Goal: Transaction & Acquisition: Register for event/course

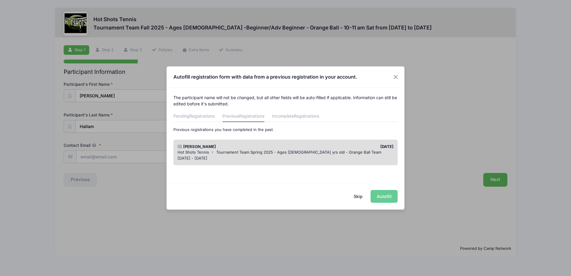
click at [385, 200] on div "Skip Autofill" at bounding box center [286, 196] width 238 height 26
click at [377, 199] on div "Skip Autofill" at bounding box center [286, 196] width 238 height 26
click at [360, 196] on button "Skip" at bounding box center [358, 196] width 21 height 13
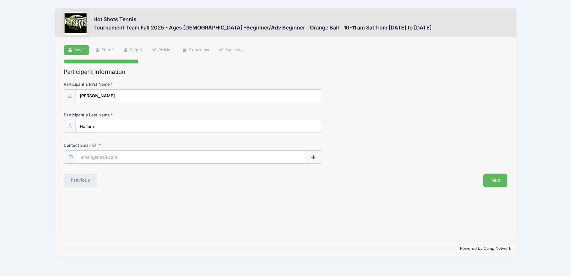
click at [104, 156] on input "Contact Email" at bounding box center [191, 157] width 228 height 13
type input "Mobashera.Hallam@lmu.edu"
click at [499, 185] on button "Next" at bounding box center [495, 180] width 24 height 14
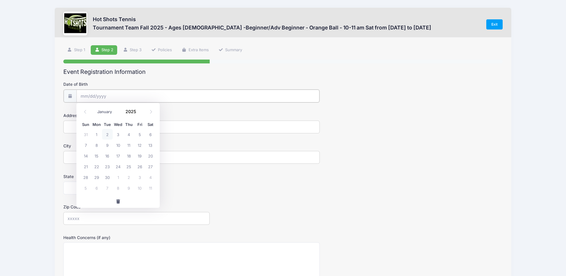
click at [111, 93] on input "Date of Birth" at bounding box center [197, 96] width 243 height 13
click at [140, 113] on span at bounding box center [140, 114] width 4 height 4
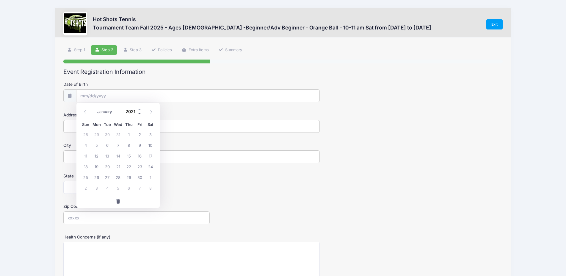
click at [140, 113] on span at bounding box center [140, 114] width 4 height 4
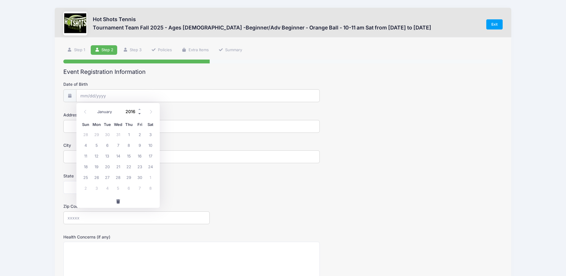
click at [140, 113] on span at bounding box center [140, 114] width 4 height 4
type input "2015"
click at [154, 114] on span at bounding box center [151, 112] width 10 height 10
select select "10"
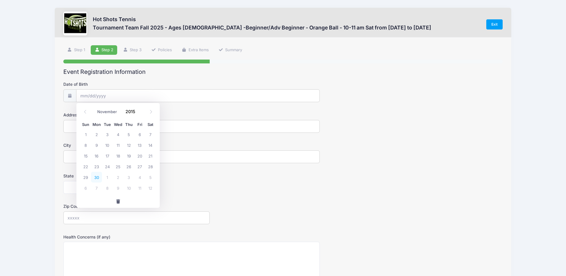
click at [99, 180] on span "30" at bounding box center [96, 177] width 11 height 11
type input "[DATE]"
click at [95, 123] on input "Address" at bounding box center [191, 126] width 256 height 13
type input "[STREET_ADDRESS][PERSON_NAME]"
click at [90, 152] on input "City" at bounding box center [191, 156] width 256 height 13
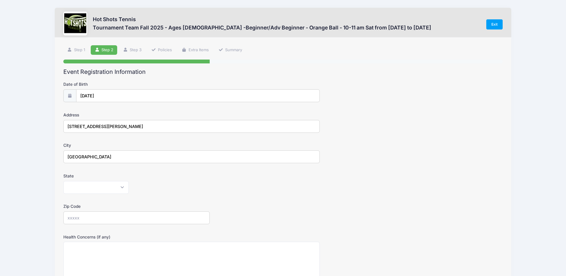
type input "[GEOGRAPHIC_DATA]"
click at [63, 181] on select "Alabama Alaska American Samoa Arizona Arkansas Armed Forces Africa Armed Forces…" at bounding box center [95, 187] width 65 height 13
select select "CA"
click option "California" at bounding box center [0, 0] width 0 height 0
click at [104, 215] on input "Zip Code" at bounding box center [136, 217] width 146 height 13
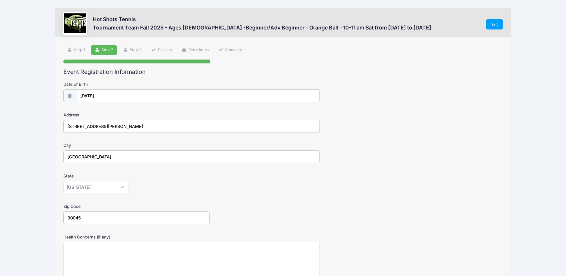
type input "90045"
click at [121, 256] on textarea "Health Concerns (if any)" at bounding box center [191, 261] width 256 height 38
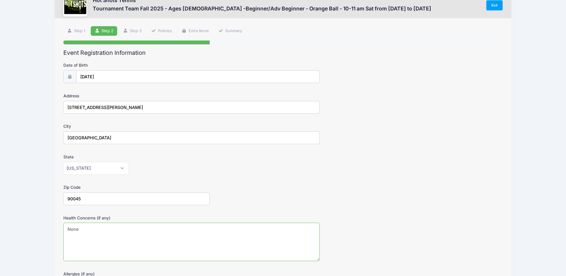
scroll to position [115, 0]
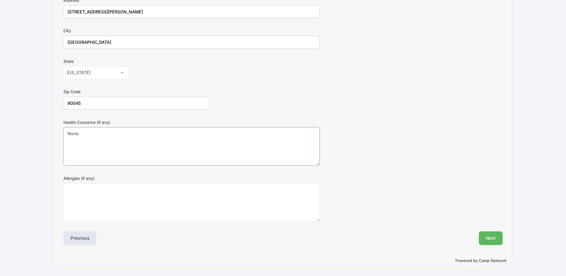
type textarea "None"
click at [194, 203] on textarea "Allergies (if any)" at bounding box center [191, 202] width 256 height 38
type textarea "None"
click at [499, 240] on button "Next" at bounding box center [491, 238] width 24 height 14
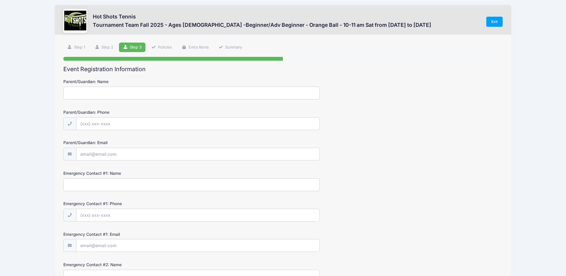
scroll to position [0, 0]
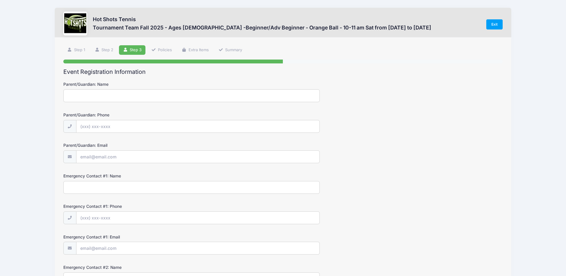
click at [101, 91] on input "Parent/Guardian: Name" at bounding box center [191, 95] width 256 height 13
type input "[PERSON_NAME]"
click at [96, 130] on input "Parent/Guardian: Phone" at bounding box center [197, 126] width 243 height 13
type input "[PHONE_NUMBER]"
click at [106, 159] on input "Parent/Guardian: Email" at bounding box center [197, 157] width 243 height 13
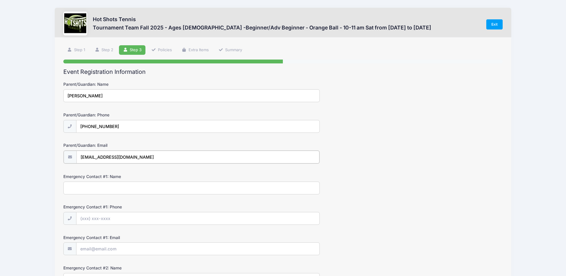
type input "[EMAIL_ADDRESS][DOMAIN_NAME]"
click at [93, 185] on input "Emergency Contact #1: Name" at bounding box center [191, 187] width 256 height 13
type input "[PERSON_NAME]"
click at [105, 221] on input "Emergency Contact #1: Phone" at bounding box center [197, 218] width 243 height 13
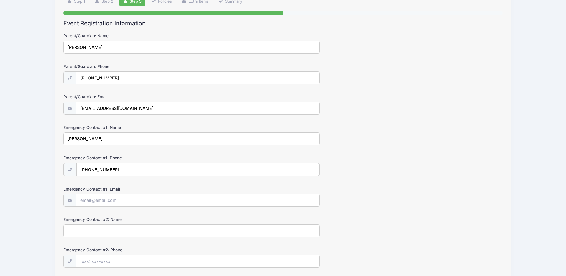
scroll to position [61, 0]
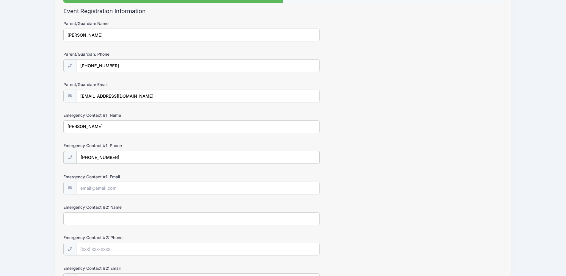
type input "[PHONE_NUMBER]"
click at [110, 189] on input "Emergency Contact #1: Email" at bounding box center [197, 187] width 243 height 13
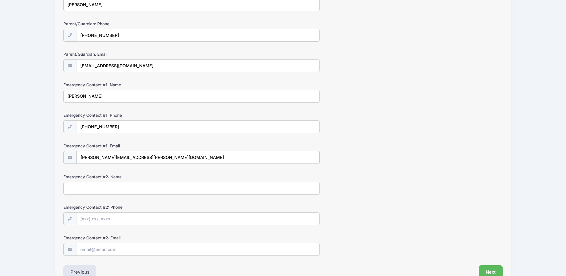
scroll to position [125, 0]
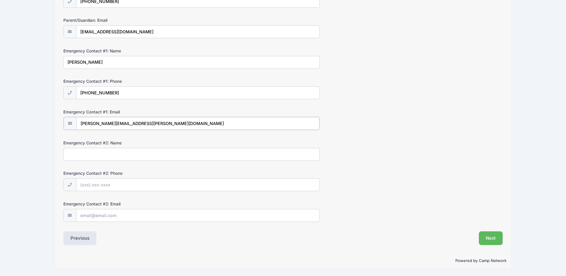
type input "[PERSON_NAME][EMAIL_ADDRESS][PERSON_NAME][DOMAIN_NAME]"
click at [488, 230] on div "Event Registration Information Parent/Guardian: Name Mobashera Hallam Parent/Gu…" at bounding box center [282, 94] width 439 height 301
click at [495, 239] on button "Next" at bounding box center [491, 238] width 24 height 14
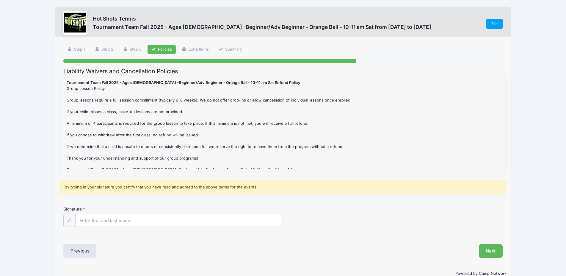
scroll to position [0, 0]
click at [98, 218] on input "Signature" at bounding box center [179, 221] width 207 height 13
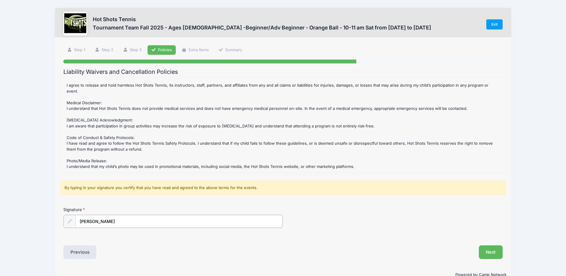
scroll to position [125, 0]
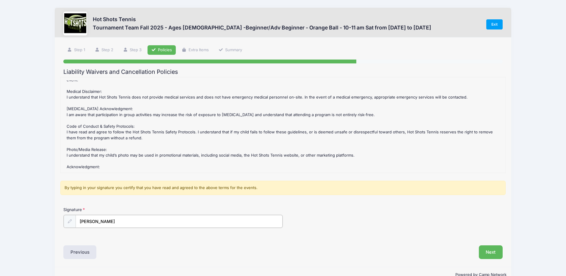
type input "[PERSON_NAME]"
click at [505, 258] on div "Next" at bounding box center [394, 252] width 223 height 14
click at [494, 253] on button "Next" at bounding box center [491, 252] width 24 height 14
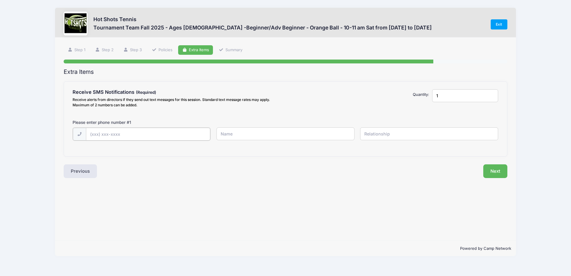
click at [109, 135] on input "text" at bounding box center [148, 134] width 125 height 13
type input "[PHONE_NUMBER]"
click at [250, 140] on div "[PHONE_NUMBER]" at bounding box center [286, 137] width 432 height 21
click at [250, 132] on input "text" at bounding box center [286, 133] width 138 height 13
type input "[PERSON_NAME]"
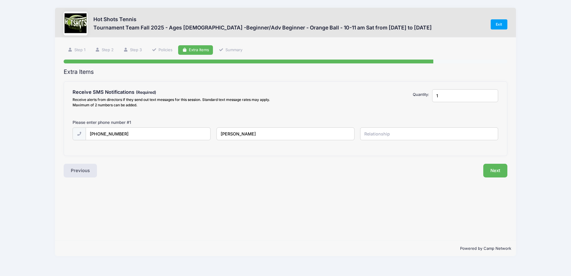
click at [388, 130] on input "text" at bounding box center [429, 133] width 138 height 13
type input "Parent"
click at [466, 95] on input "1" at bounding box center [465, 95] width 66 height 13
type input "2"
click at [493, 94] on input "2" at bounding box center [465, 95] width 66 height 13
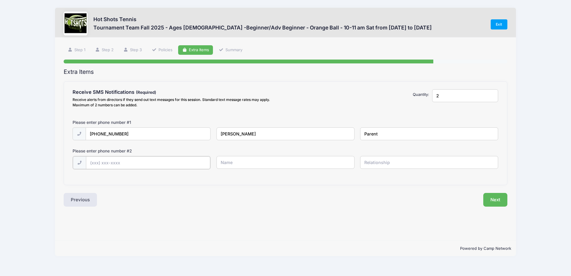
click at [151, 159] on input "text" at bounding box center [148, 162] width 125 height 13
type input "[PHONE_NUMBER]"
click at [259, 165] on input "text" at bounding box center [286, 162] width 138 height 13
type input "H"
type input "[PERSON_NAME]"
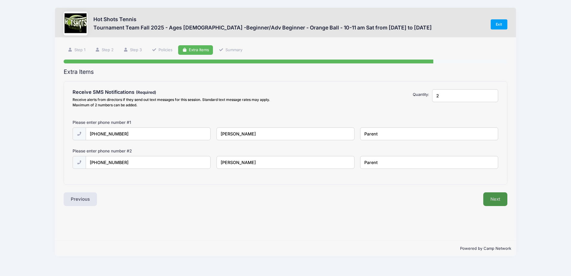
type input "Parent"
click at [491, 202] on button "Next" at bounding box center [495, 199] width 24 height 14
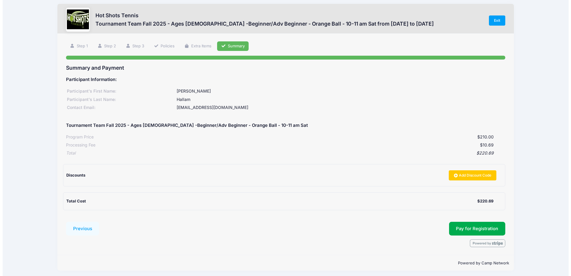
scroll to position [6, 0]
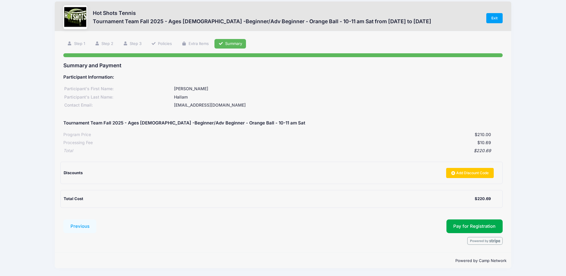
click at [462, 233] on form "Previous Submit Pay for Registration" at bounding box center [282, 231] width 439 height 25
click at [465, 225] on span "Pay for Registration" at bounding box center [474, 225] width 42 height 5
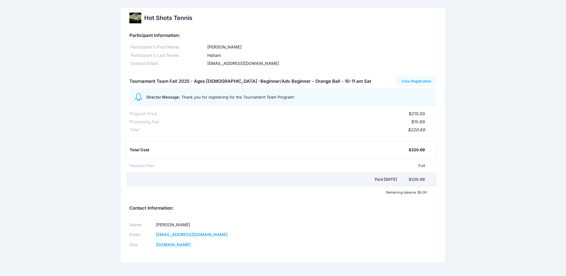
scroll to position [16, 0]
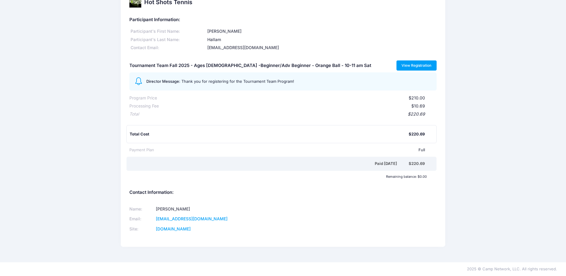
click at [418, 68] on link "View Registration" at bounding box center [417, 65] width 40 height 10
click at [414, 62] on link "View Registration" at bounding box center [417, 65] width 40 height 10
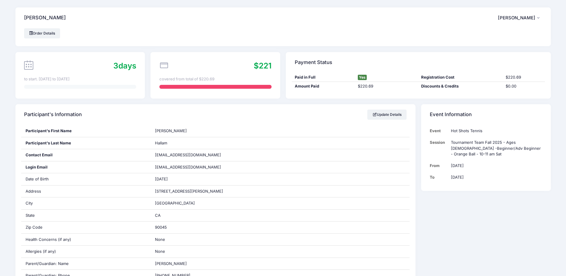
click at [536, 20] on button "MH Mobashera Hallam" at bounding box center [520, 18] width 44 height 14
click at [502, 33] on link "My Account" at bounding box center [505, 34] width 69 height 11
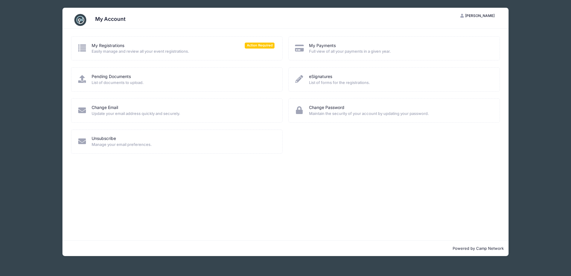
click at [82, 51] on icon at bounding box center [82, 48] width 10 height 8
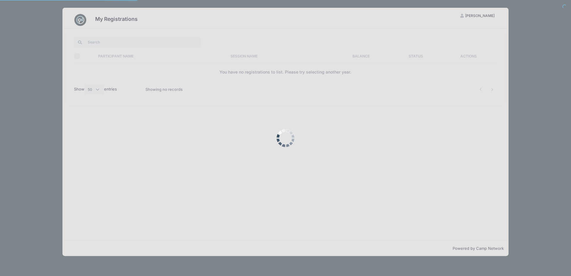
select select "50"
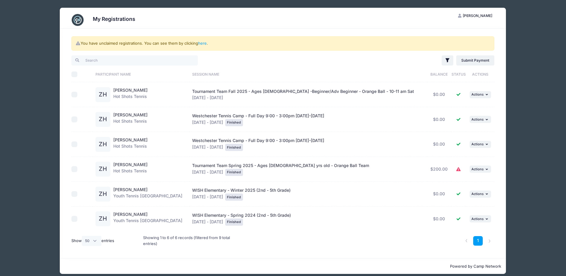
scroll to position [6, 0]
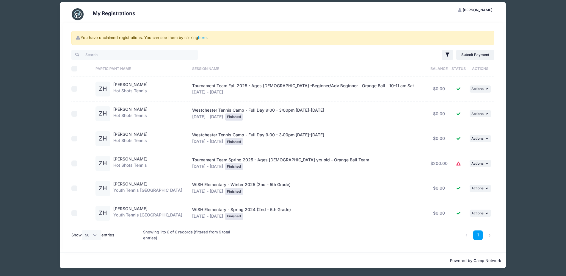
click at [290, 86] on span "Tournament Team Fall 2025 - Ages [DEMOGRAPHIC_DATA] -Beginner/Adv Beginner - Or…" at bounding box center [303, 85] width 222 height 5
click at [48, 117] on div "My Registrations MH Mobashera Hallam My Account Logout You have unclaimed regis…" at bounding box center [282, 134] width 535 height 281
